Goal: Transaction & Acquisition: Purchase product/service

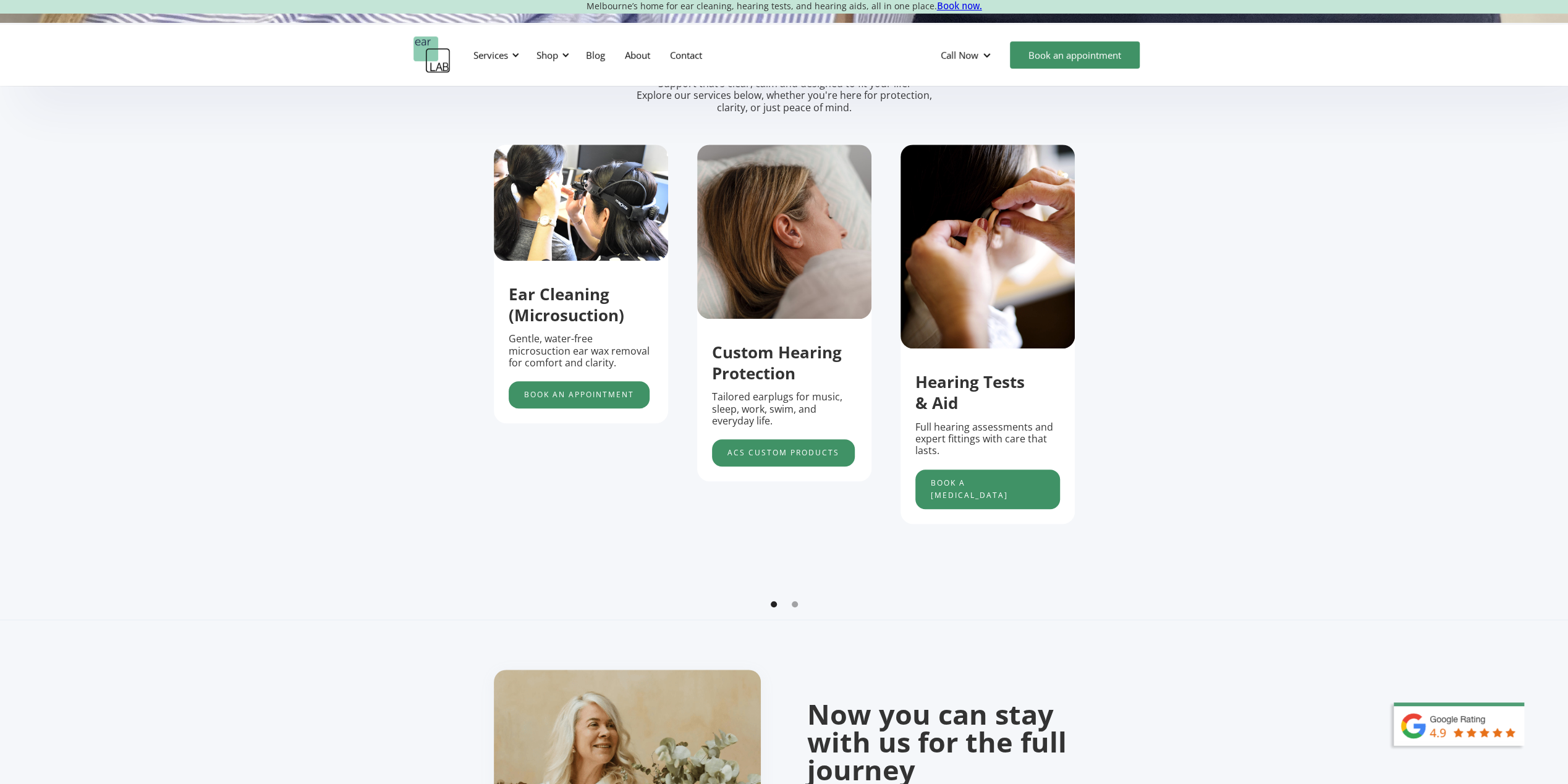
scroll to position [541, 0]
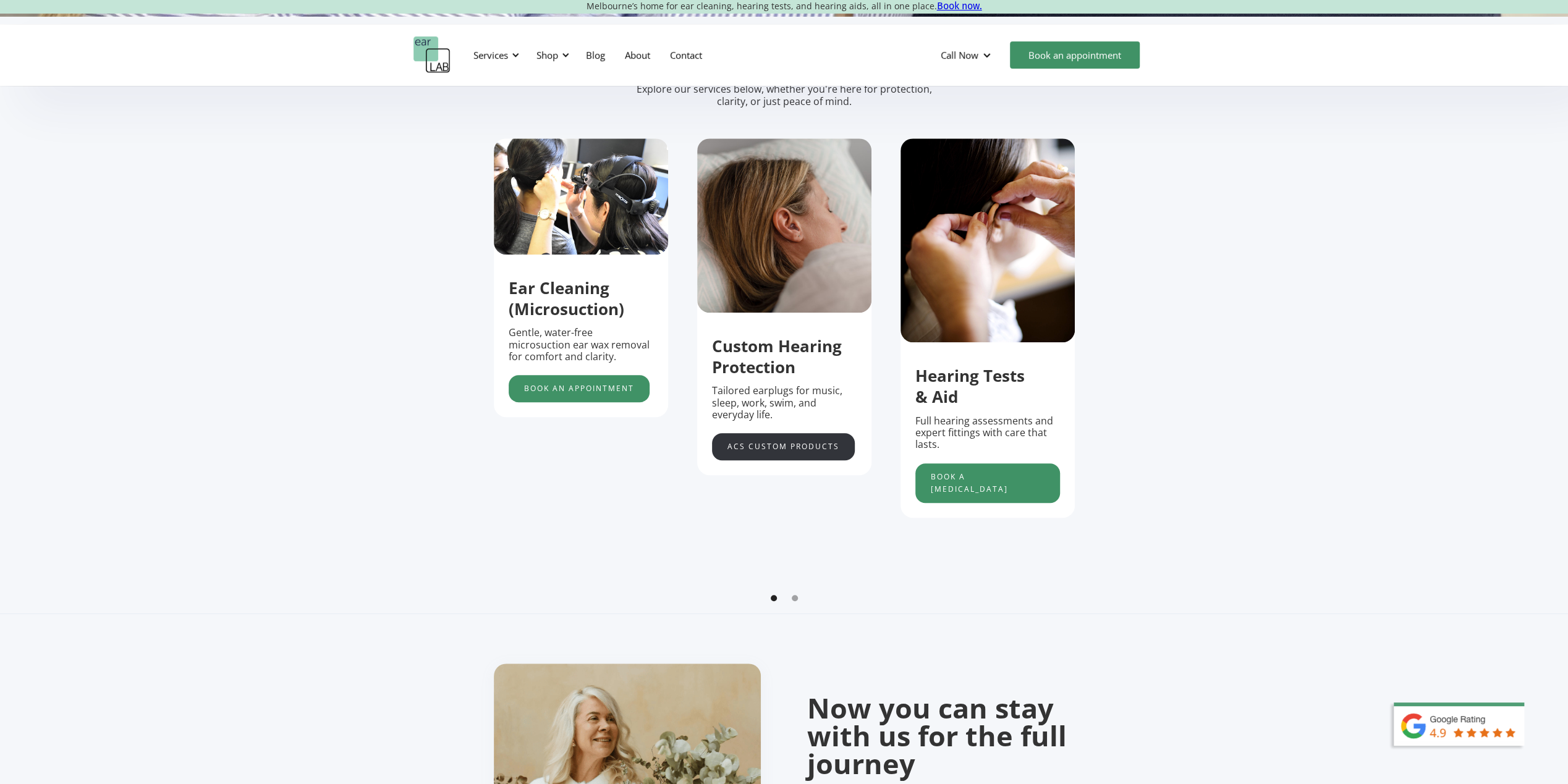
click at [784, 454] on link "acs custom products" at bounding box center [783, 446] width 142 height 27
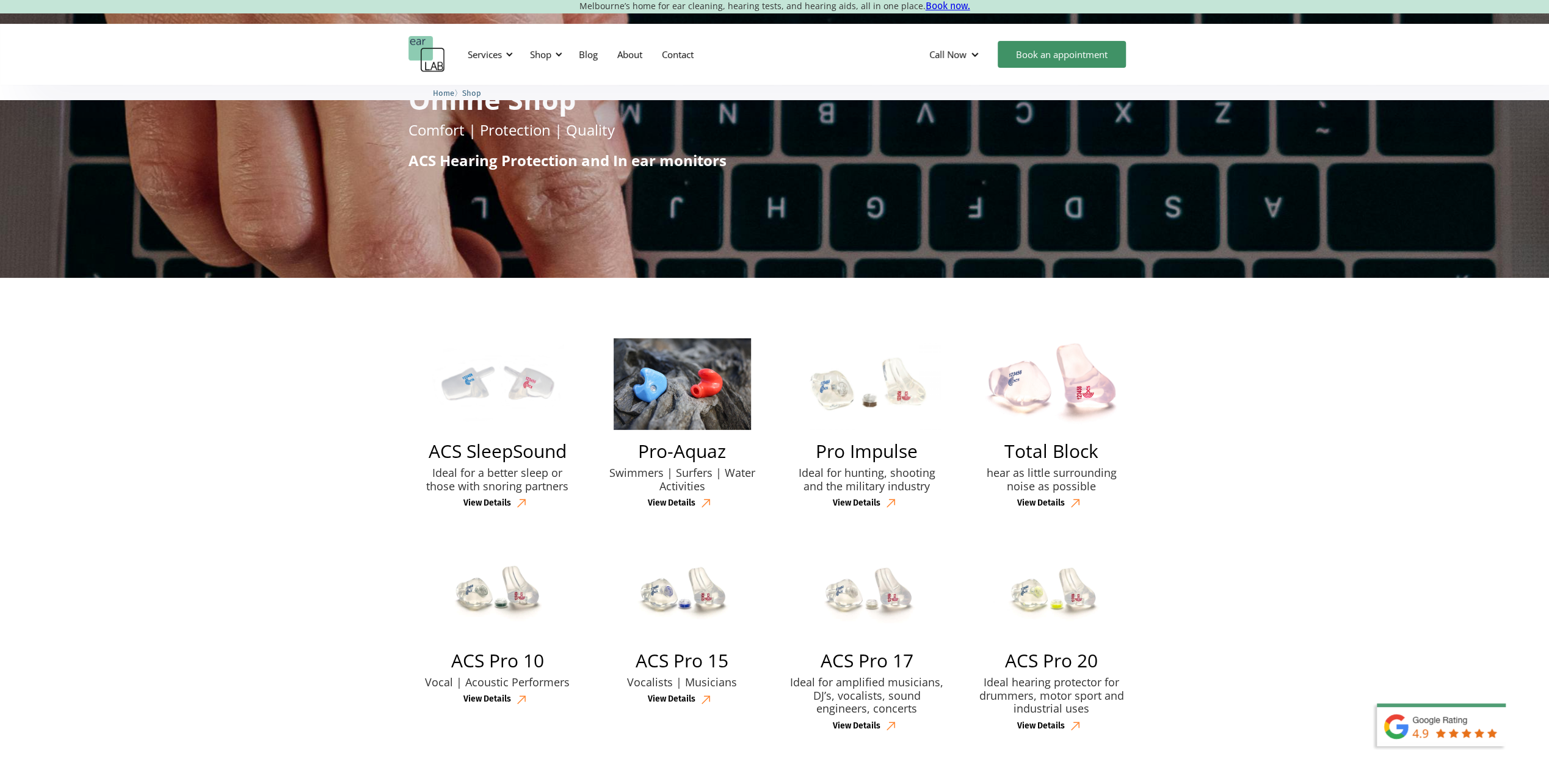
scroll to position [229, 0]
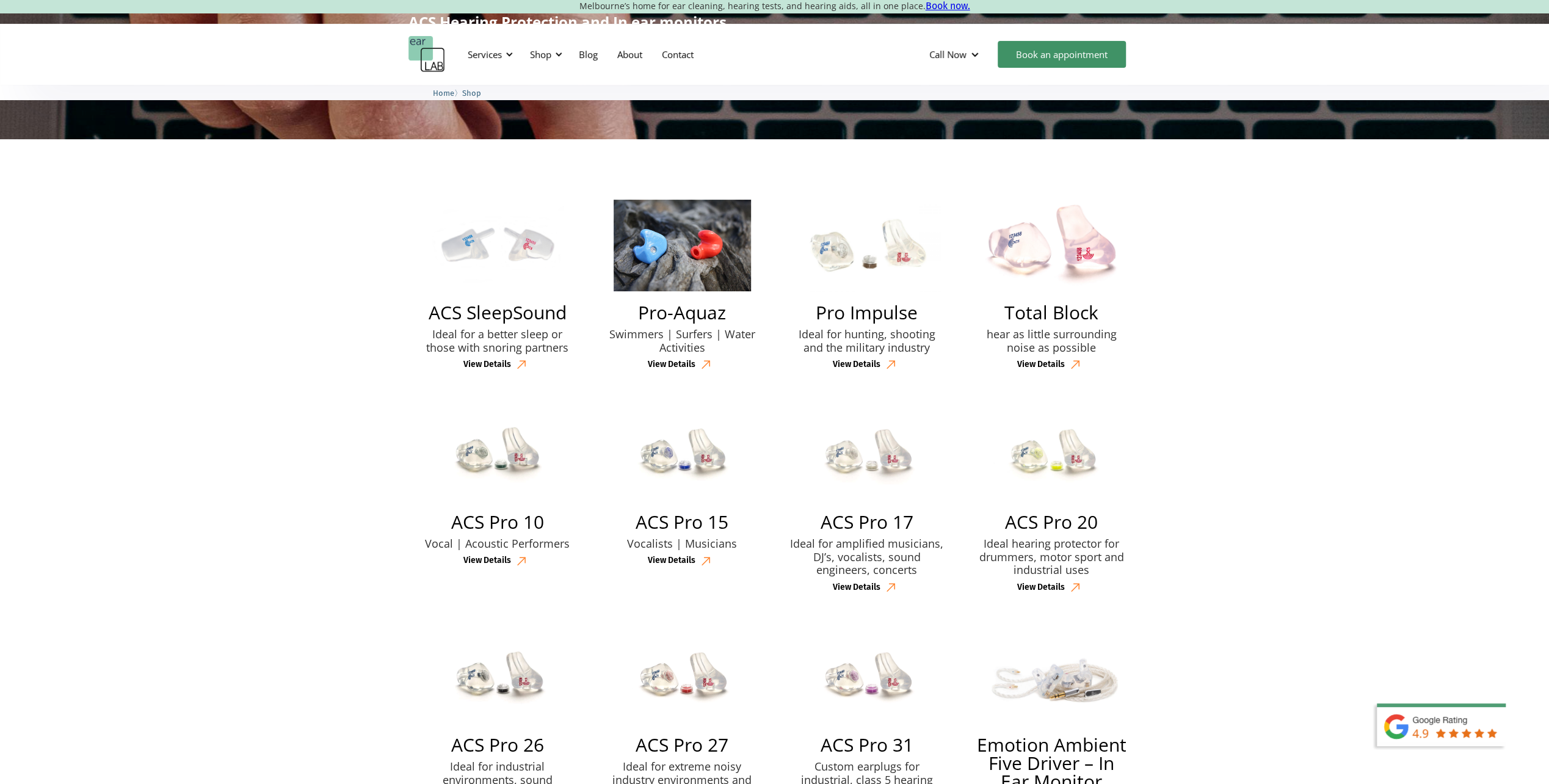
click at [518, 240] on img at bounding box center [498, 245] width 132 height 92
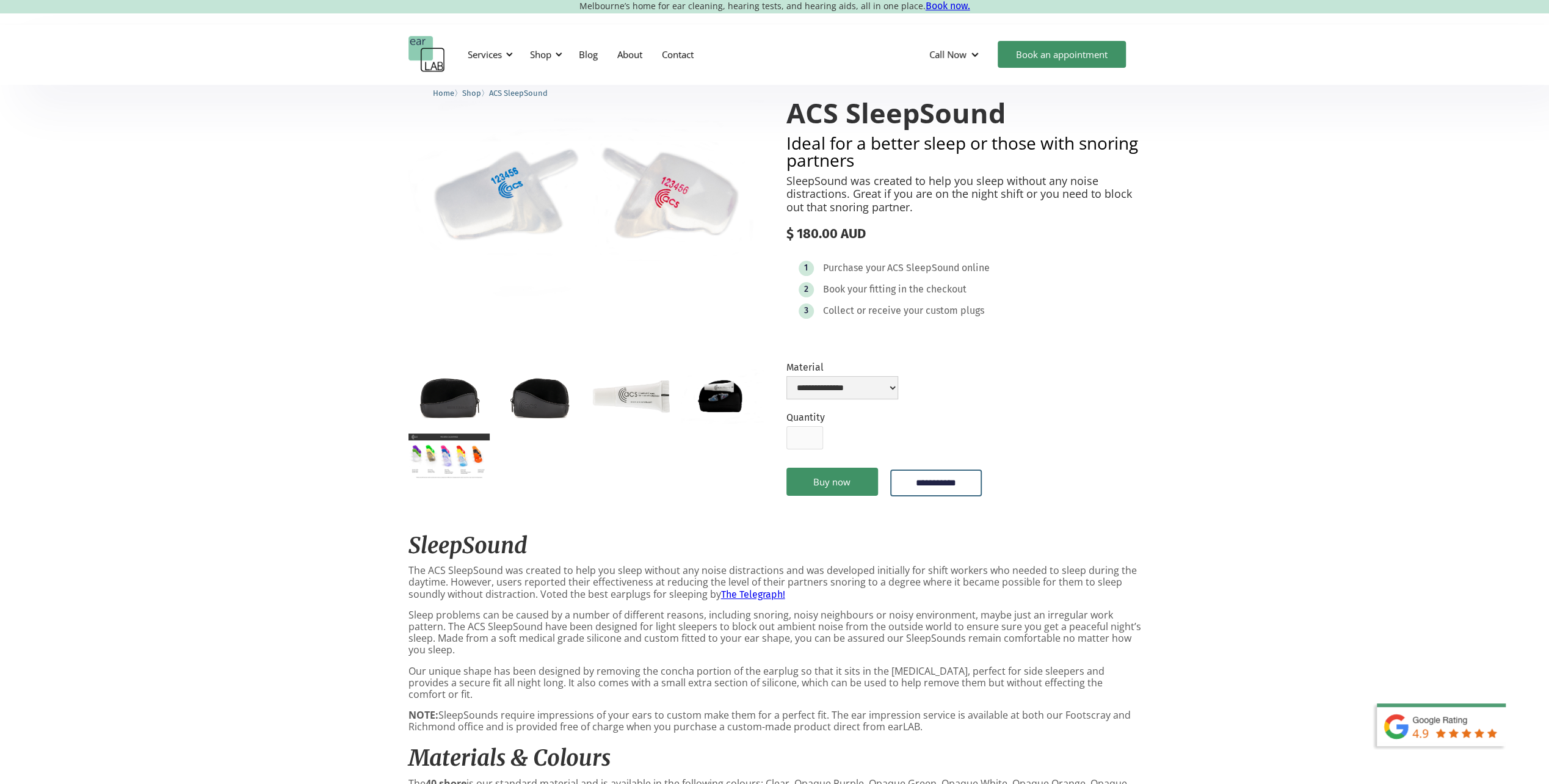
scroll to position [77, 0]
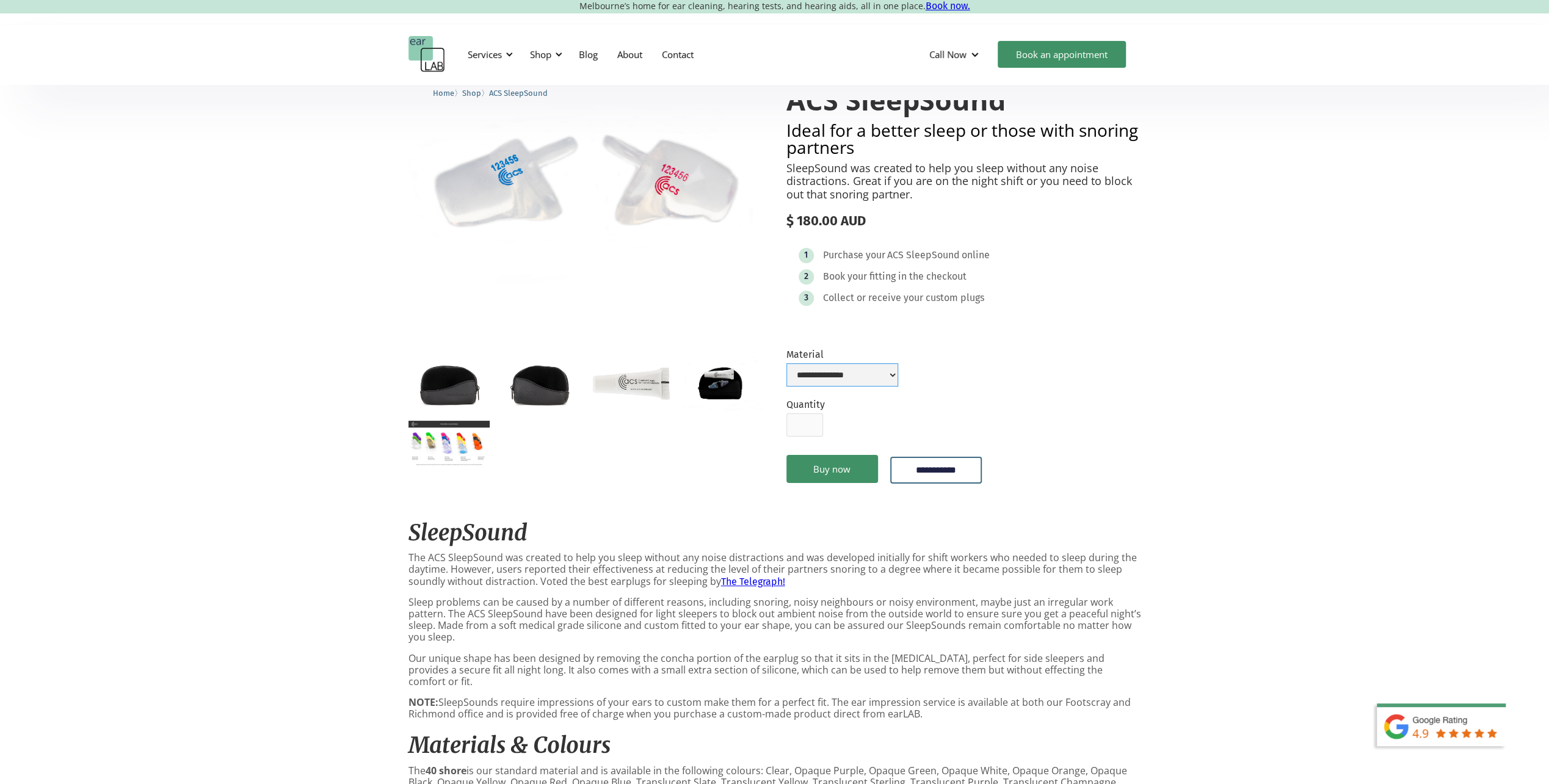
click at [898, 376] on select "**********" at bounding box center [842, 374] width 112 height 23
click at [1096, 398] on form "**********" at bounding box center [964, 423] width 355 height 150
click at [461, 439] on img "open lightbox" at bounding box center [449, 444] width 81 height 46
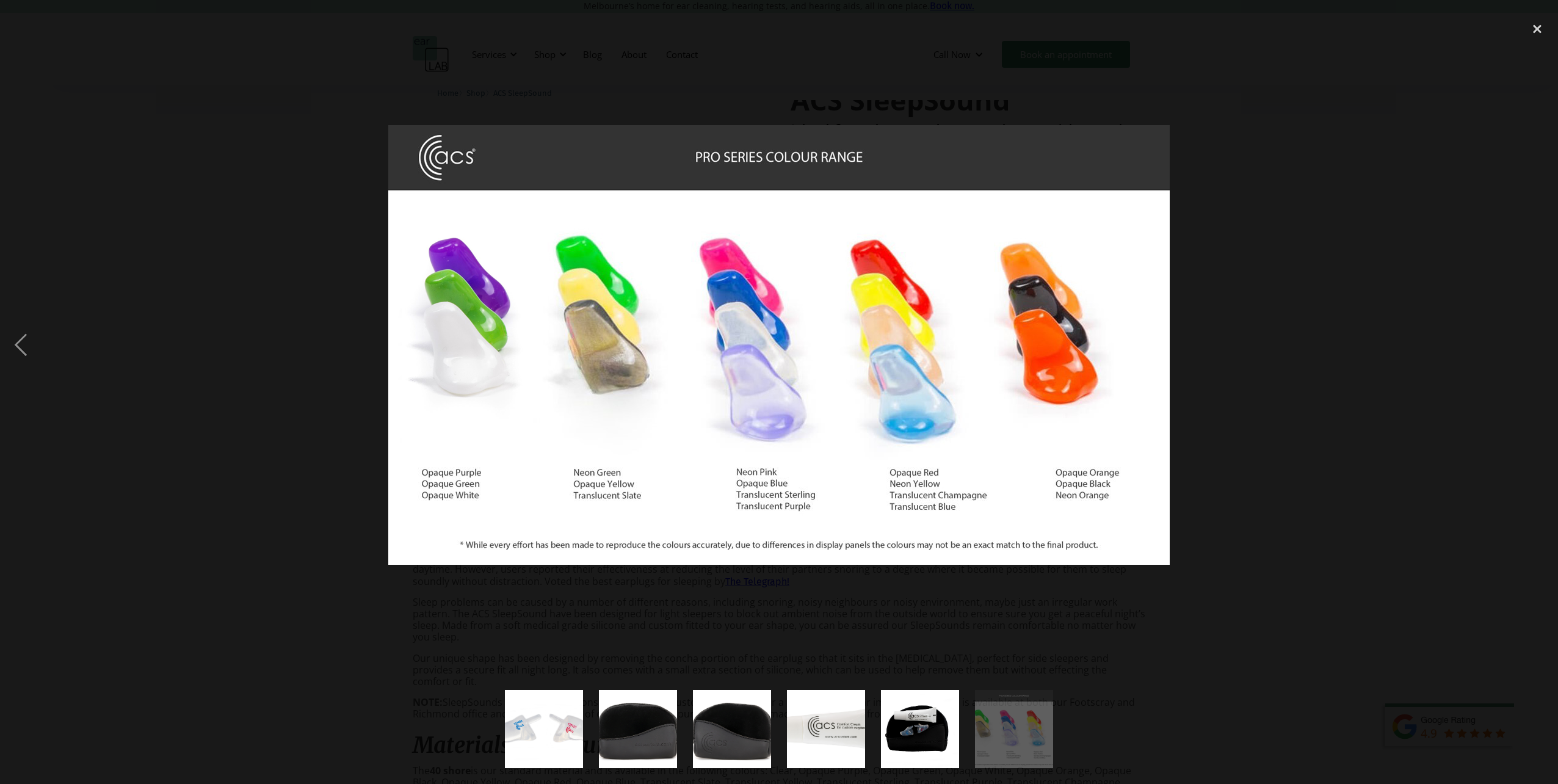
click at [1219, 316] on div at bounding box center [779, 345] width 1558 height 658
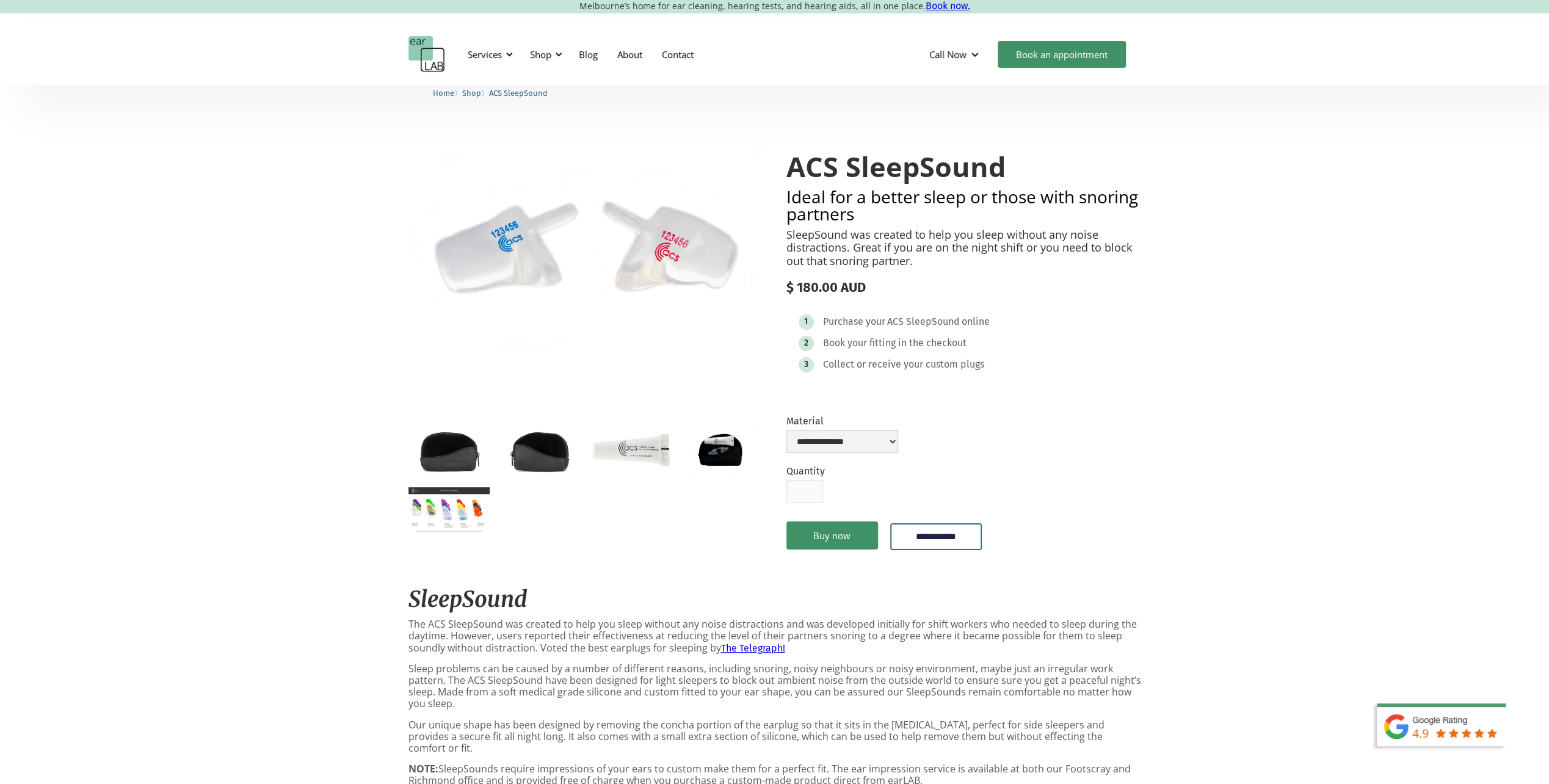
scroll to position [0, 0]
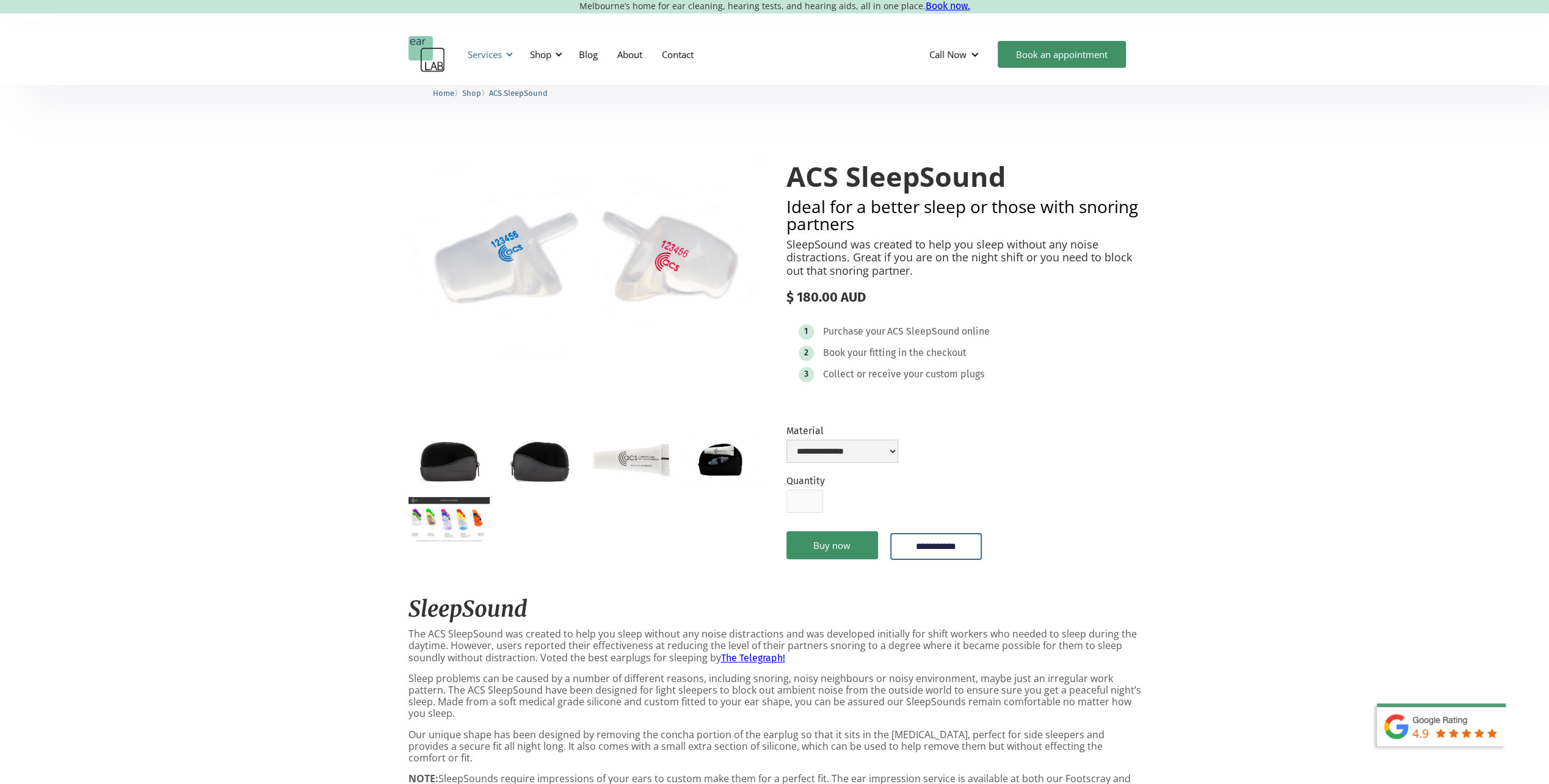
click at [502, 53] on div "Services" at bounding box center [485, 54] width 34 height 12
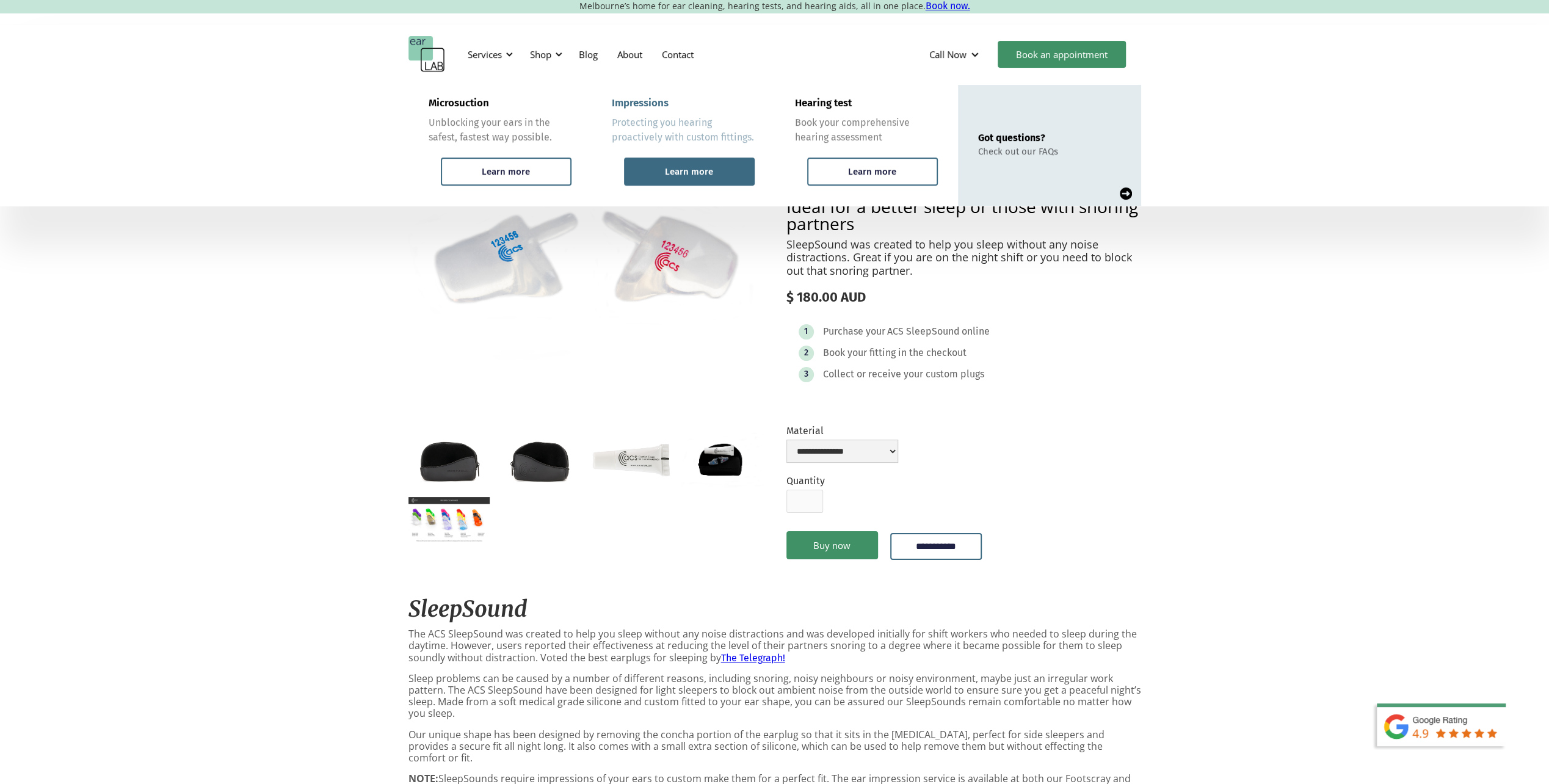
click at [697, 163] on div "Learn more" at bounding box center [689, 171] width 130 height 28
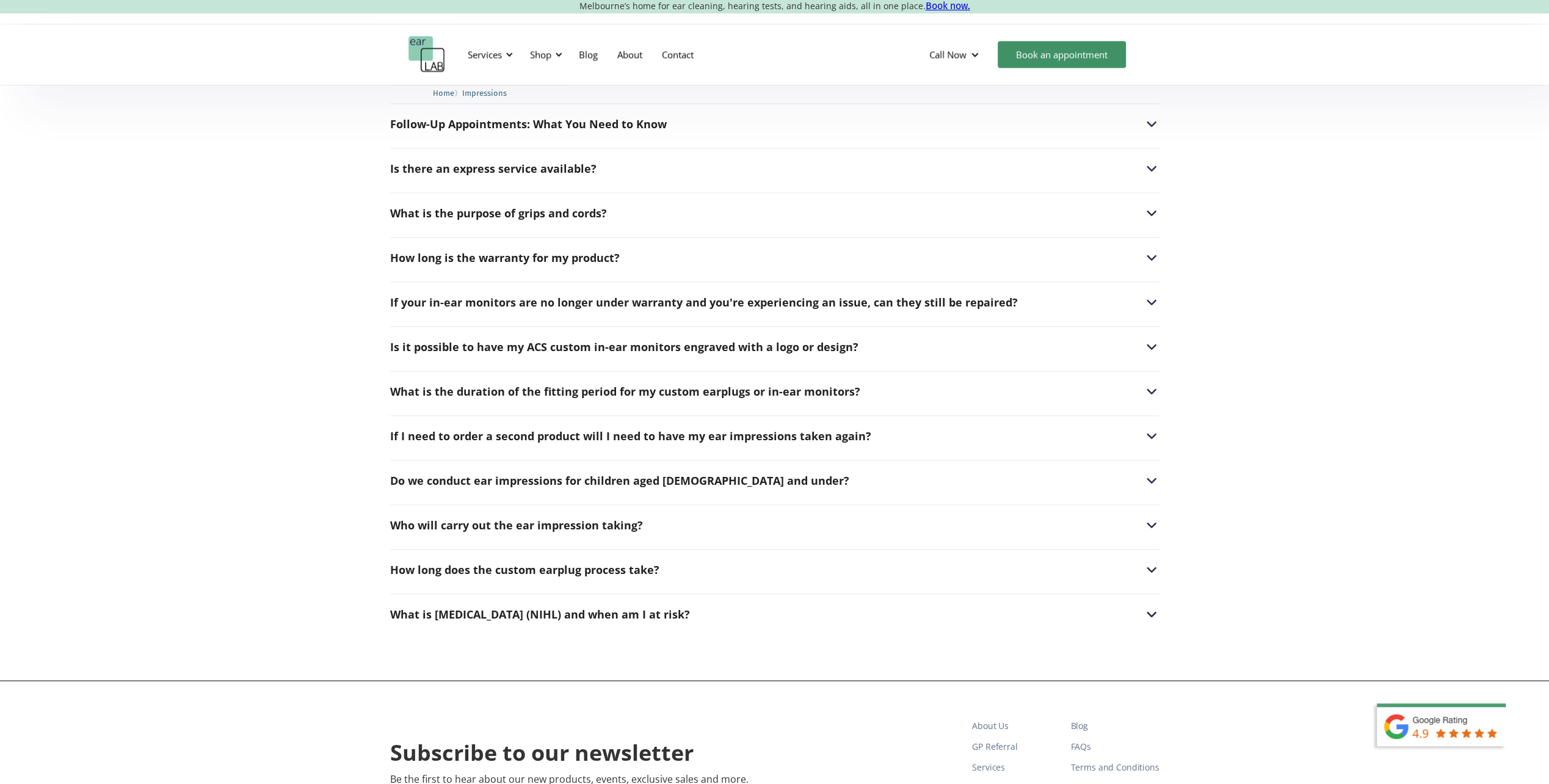
scroll to position [1678, 0]
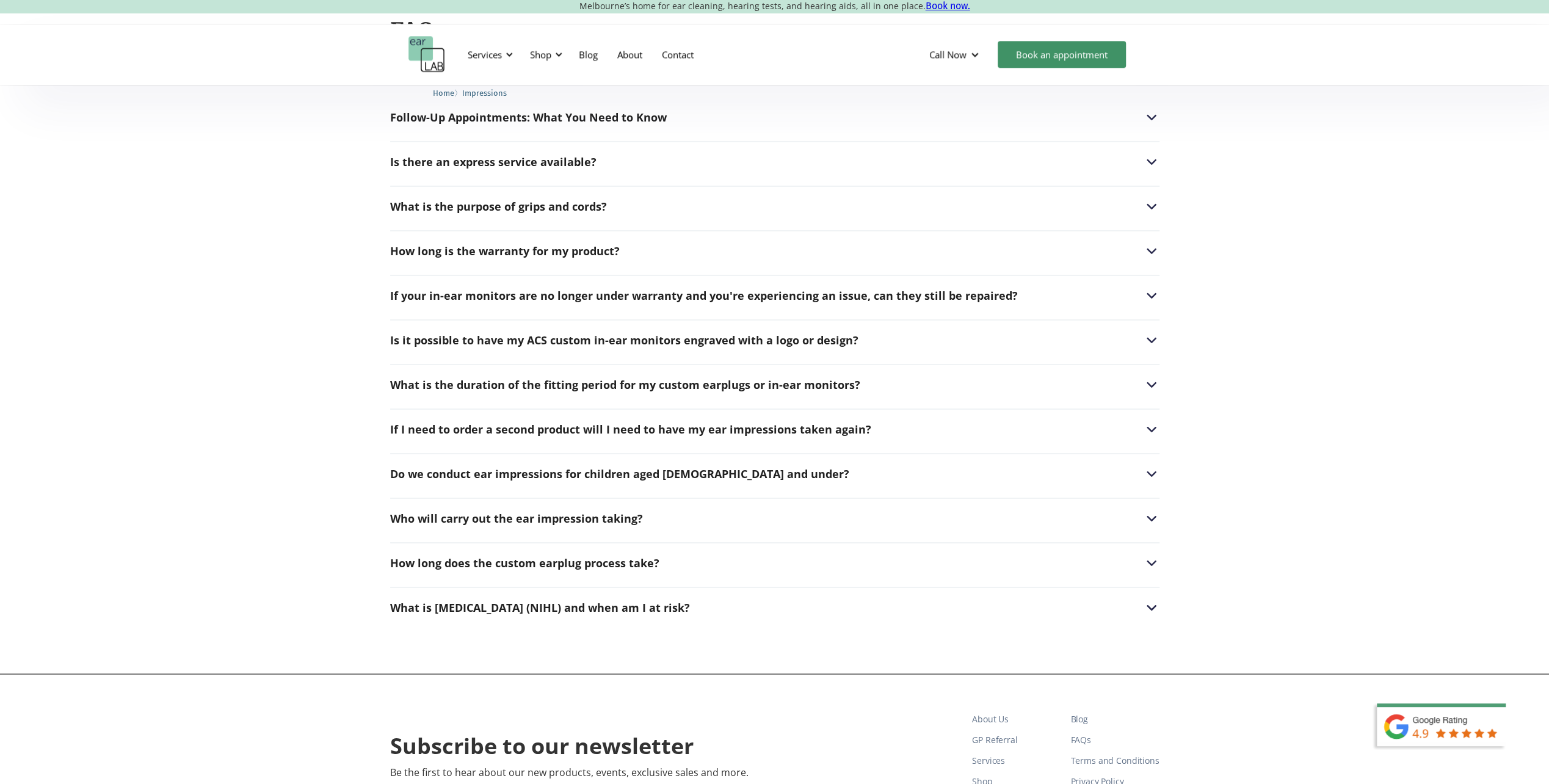
click at [1075, 69] on div "Call Now [GEOGRAPHIC_DATA] ([PHONE_NUMBER]) Footscray (0393177567) Book an appo…" at bounding box center [1030, 55] width 222 height 37
click at [1073, 53] on link "Book an appointment" at bounding box center [1062, 54] width 129 height 27
